Goal: Information Seeking & Learning: Find specific fact

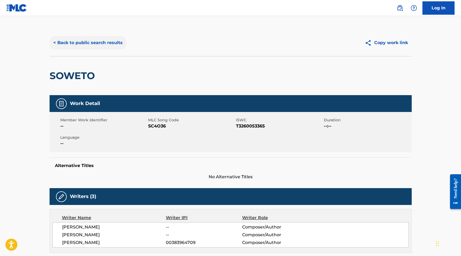
click at [81, 47] on button "< Back to public search results" at bounding box center [88, 42] width 77 height 13
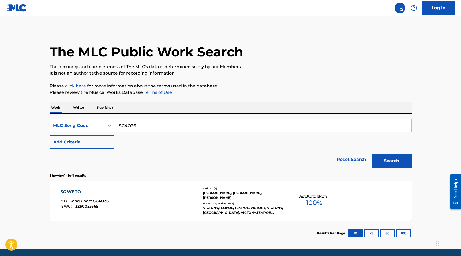
click at [77, 126] on div "MLC Song Code" at bounding box center [77, 126] width 48 height 6
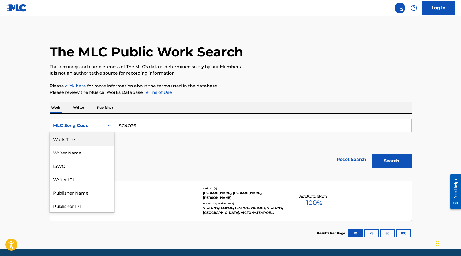
click at [73, 143] on div "Work Title" at bounding box center [82, 138] width 64 height 13
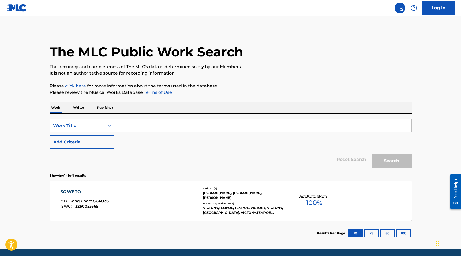
click at [133, 127] on input "Search Form" at bounding box center [262, 125] width 297 height 13
type input "Inside Out"
click at [371, 154] on button "Search" at bounding box center [391, 160] width 40 height 13
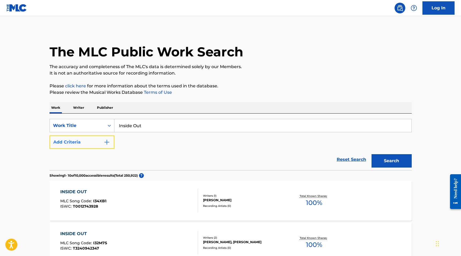
click at [94, 140] on button "Add Criteria" at bounding box center [82, 142] width 65 height 13
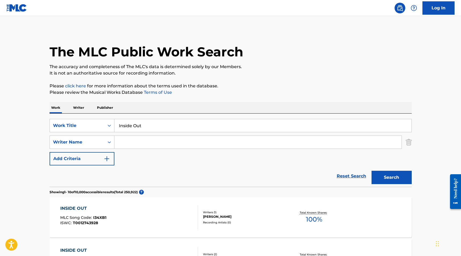
click at [140, 140] on input "Search Form" at bounding box center [257, 142] width 287 height 13
type input "Tailor"
click at [371, 171] on button "Search" at bounding box center [391, 177] width 40 height 13
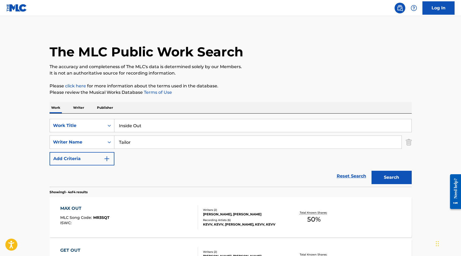
click at [79, 108] on p "Writer" at bounding box center [78, 107] width 14 height 11
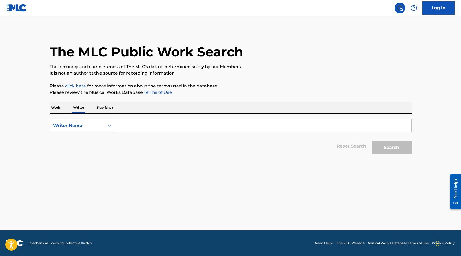
click at [76, 124] on div "Writer Name" at bounding box center [77, 126] width 48 height 6
click at [71, 139] on div "Writer IPI" at bounding box center [82, 138] width 64 height 13
click at [124, 131] on input "Search Form" at bounding box center [262, 125] width 297 height 13
paste input "793280905"
type input "00793280905"
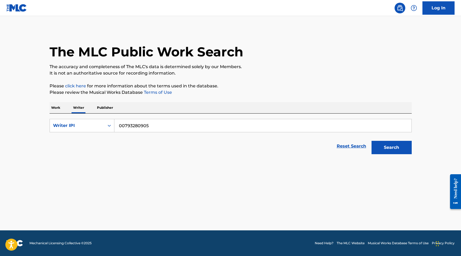
click at [371, 141] on button "Search" at bounding box center [391, 147] width 40 height 13
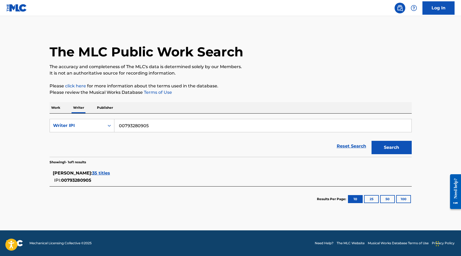
click at [103, 174] on span "35 titles" at bounding box center [101, 173] width 18 height 5
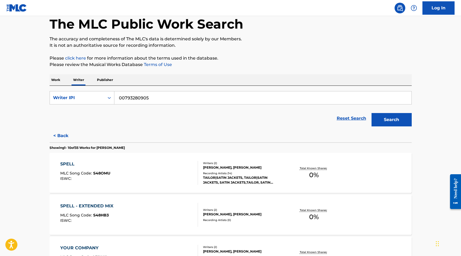
scroll to position [28, 0]
